Goal: Ask a question: Seek information or help from site administrators or community

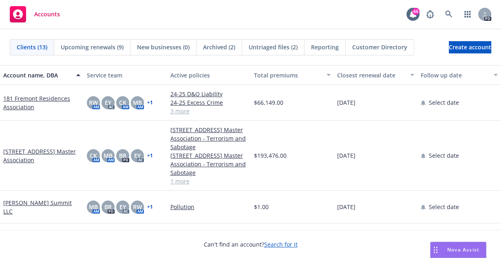
drag, startPoint x: 453, startPoint y: 252, endPoint x: 466, endPoint y: 247, distance: 14.3
click at [466, 247] on span "Nova Assist" at bounding box center [463, 249] width 32 height 7
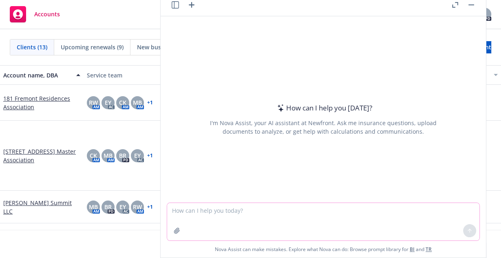
click at [281, 211] on textarea at bounding box center [323, 222] width 312 height 38
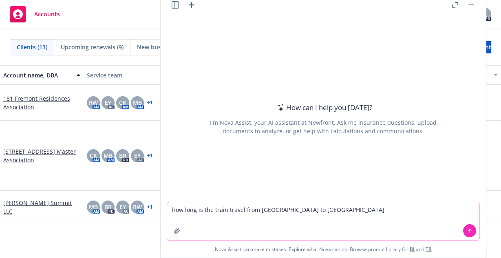
type textarea "how long is the train travel from [GEOGRAPHIC_DATA] to [GEOGRAPHIC_DATA]"
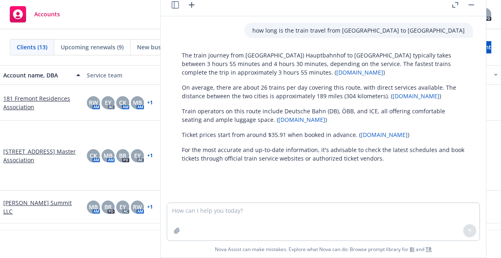
click at [180, 222] on div at bounding box center [177, 231] width 20 height 20
click at [178, 212] on textarea at bounding box center [323, 222] width 312 height 38
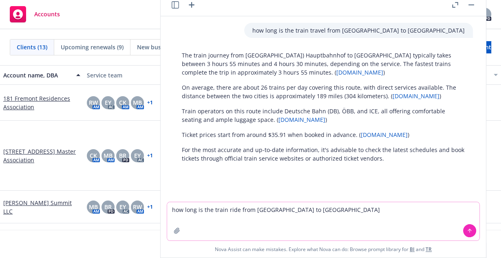
type textarea "how long is the train ride from [GEOGRAPHIC_DATA] to [GEOGRAPHIC_DATA]?"
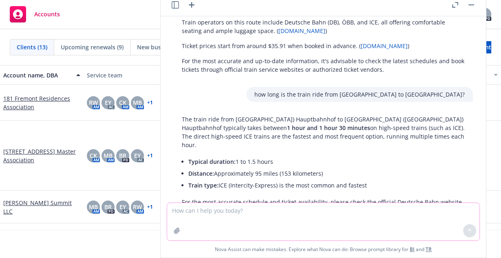
scroll to position [46, 0]
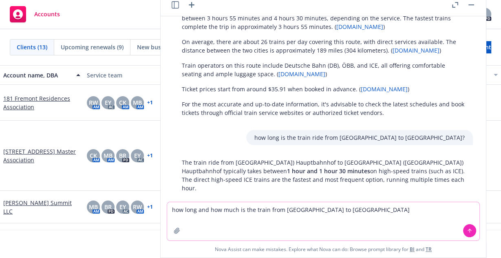
type textarea "how long and how much is the train from [GEOGRAPHIC_DATA] to [GEOGRAPHIC_DATA]"
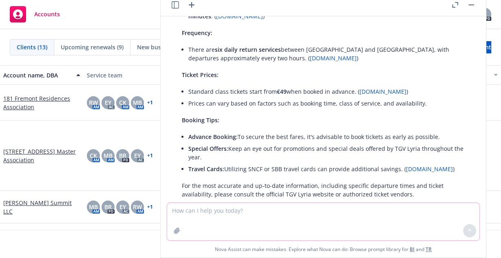
scroll to position [384, 0]
